Goal: Find specific page/section: Find specific page/section

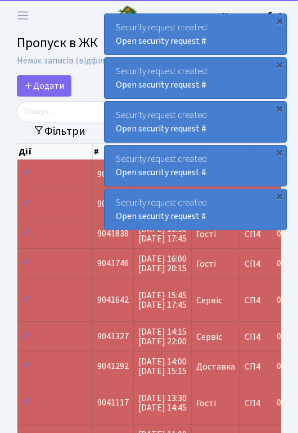
select select "25"
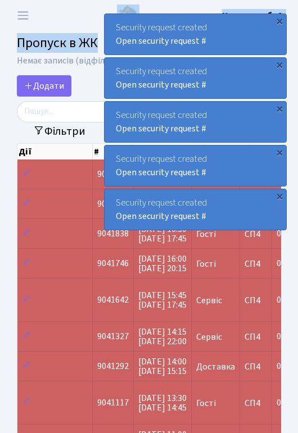
drag, startPoint x: 56, startPoint y: 14, endPoint x: 528, endPoint y: 37, distance: 472.1
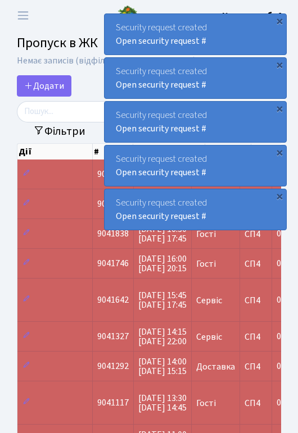
click at [230, 27] on div "Security request created Open security request #" at bounding box center [194, 34] width 181 height 40
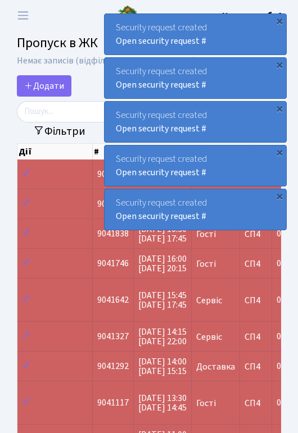
click at [230, 27] on div "Security request created Open security request #" at bounding box center [194, 34] width 181 height 40
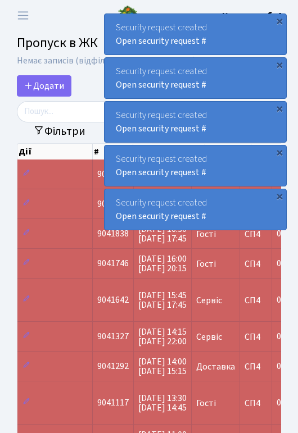
click at [230, 27] on div "Security request created Open security request #" at bounding box center [194, 34] width 181 height 40
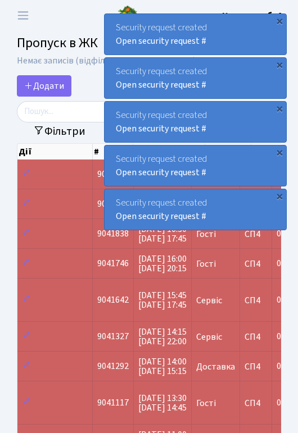
click at [230, 27] on div "Security request created Open security request #" at bounding box center [194, 34] width 181 height 40
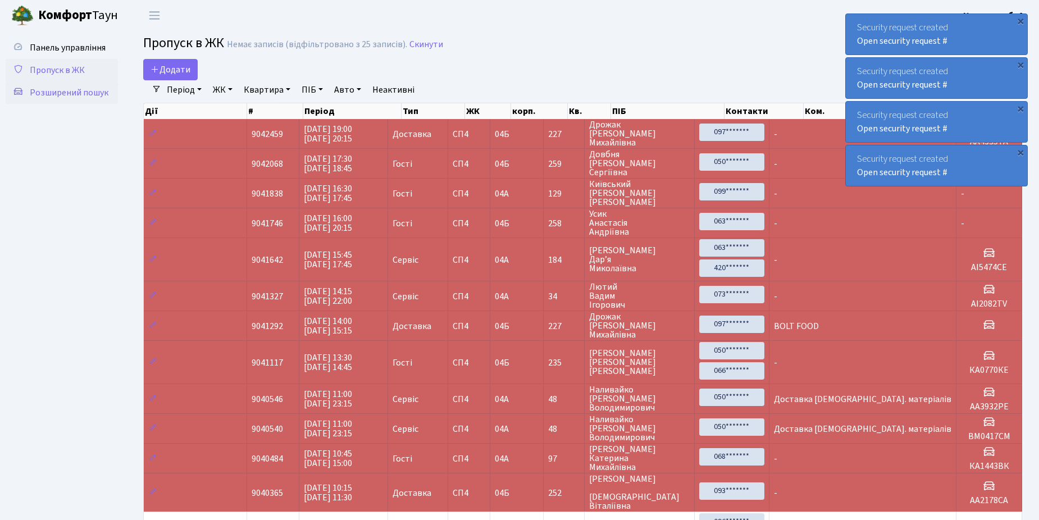
click at [92, 94] on span "Розширений пошук" at bounding box center [69, 92] width 79 height 12
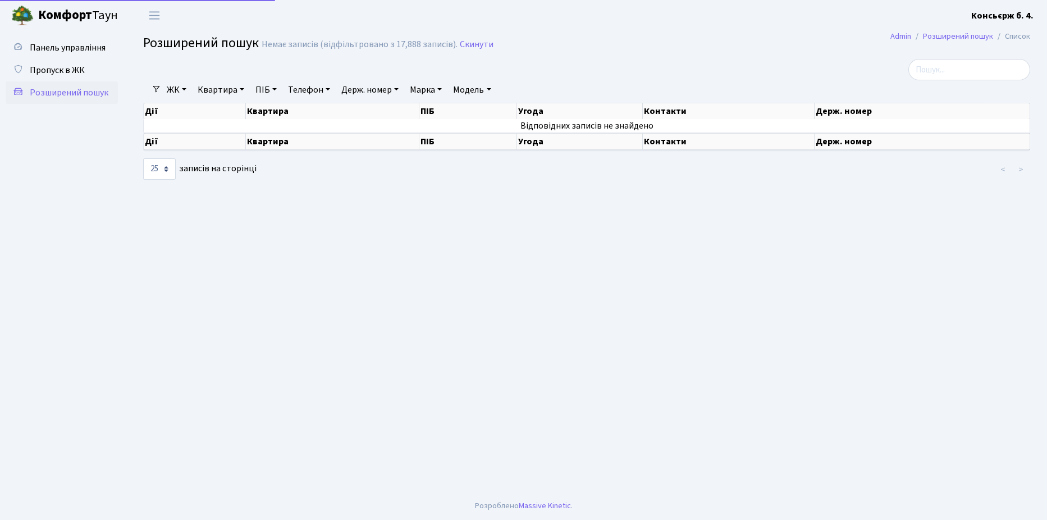
select select "25"
click at [54, 68] on span "Пропуск в ЖК" at bounding box center [57, 70] width 55 height 12
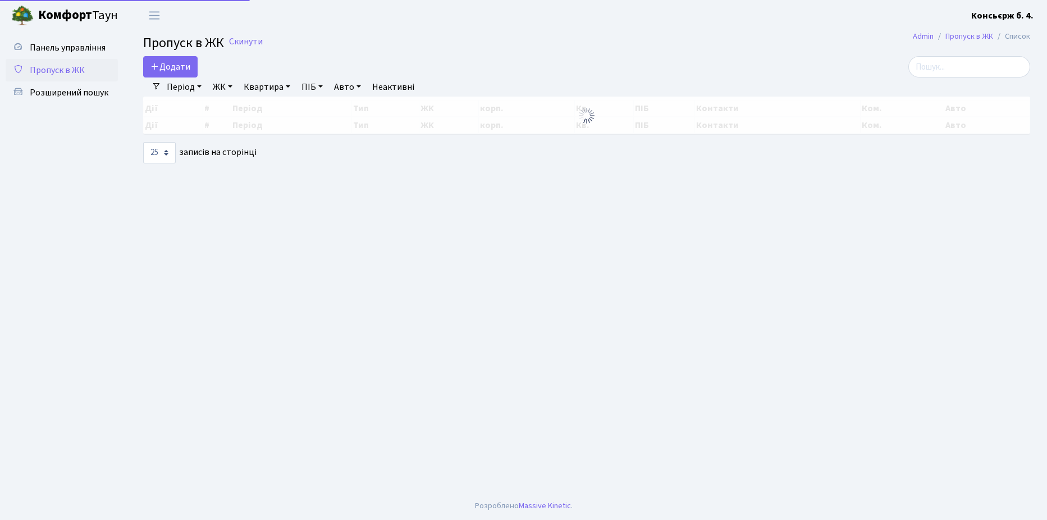
select select "25"
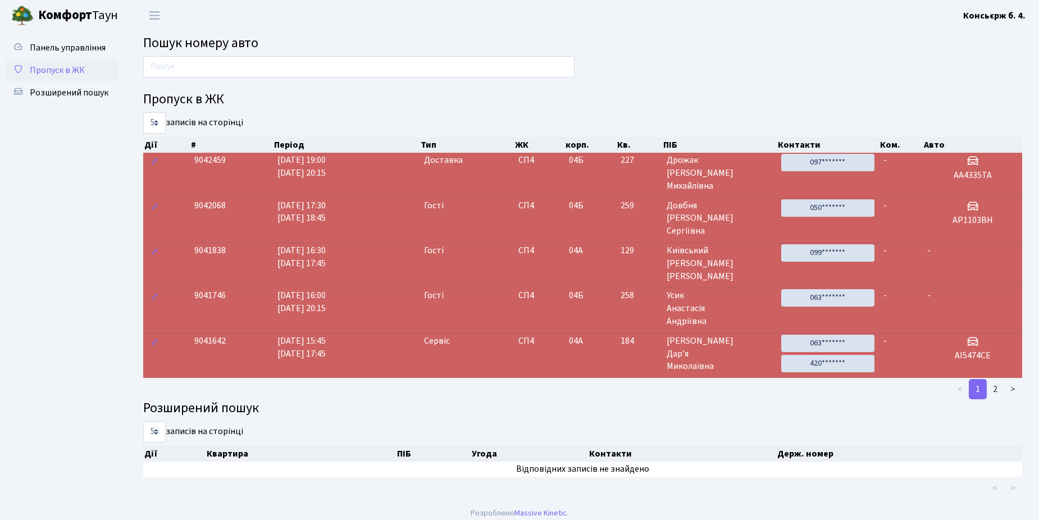
click at [58, 67] on span "Пропуск в ЖК" at bounding box center [57, 70] width 55 height 12
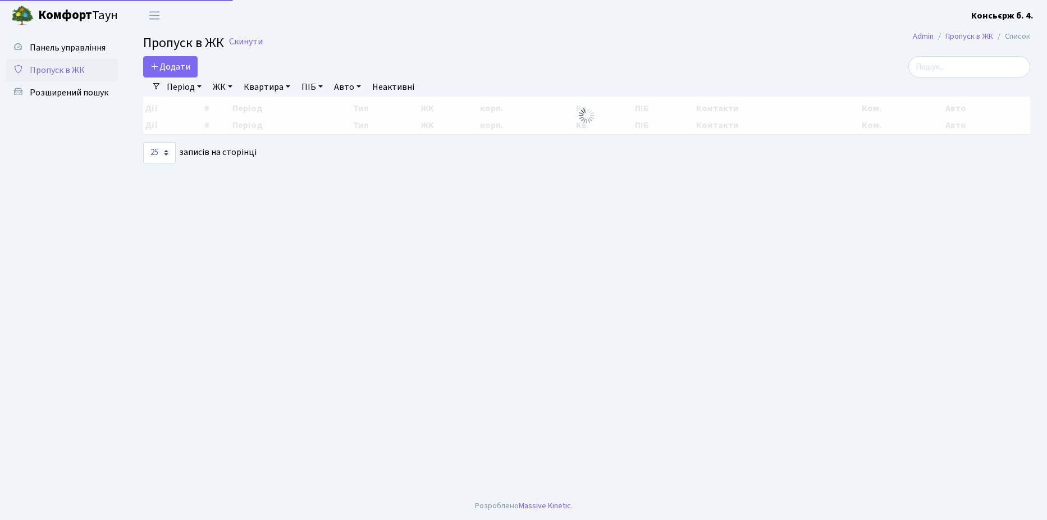
select select "25"
